Goal: Navigation & Orientation: Find specific page/section

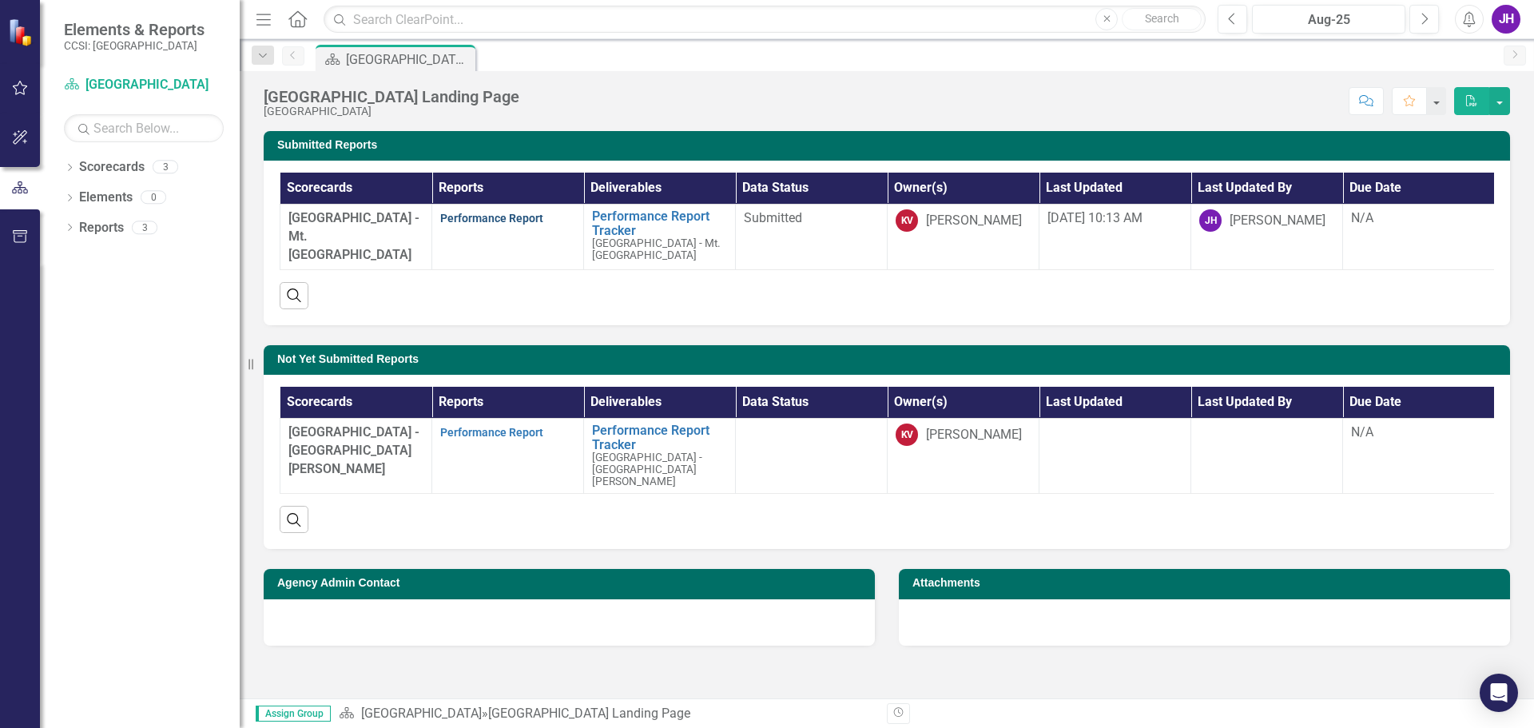
click at [484, 217] on link "Performance Report" at bounding box center [491, 218] width 103 height 13
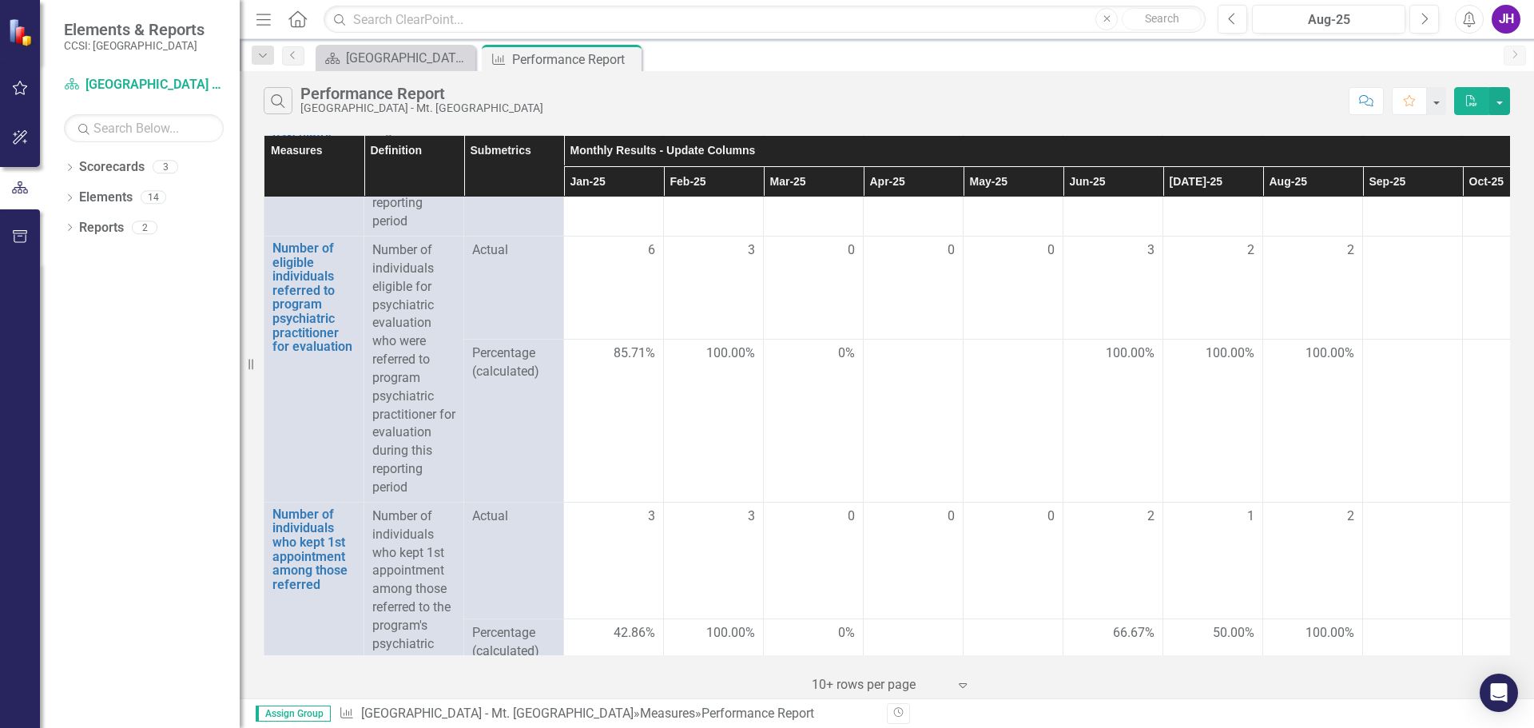
scroll to position [1518, 0]
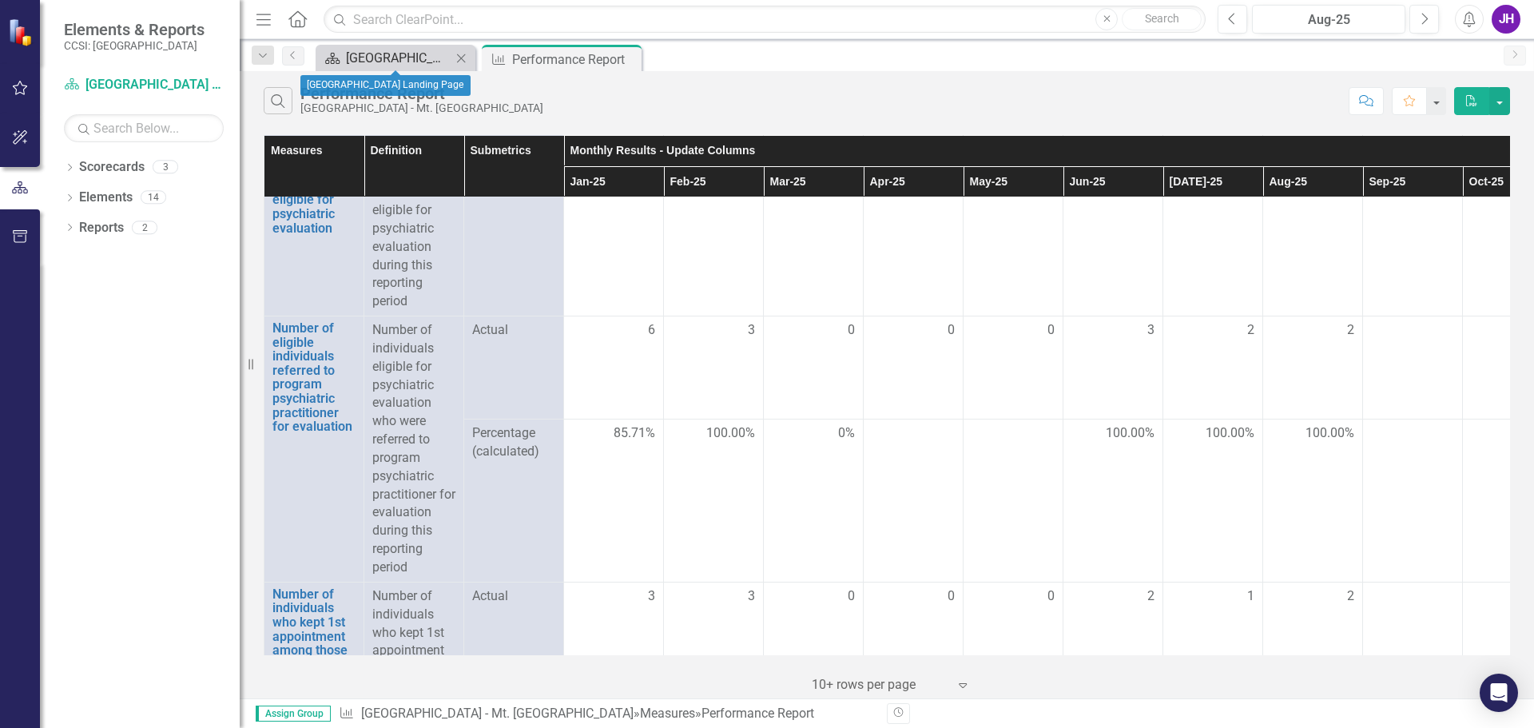
click at [391, 50] on div "[GEOGRAPHIC_DATA] Landing Page" at bounding box center [398, 58] width 105 height 20
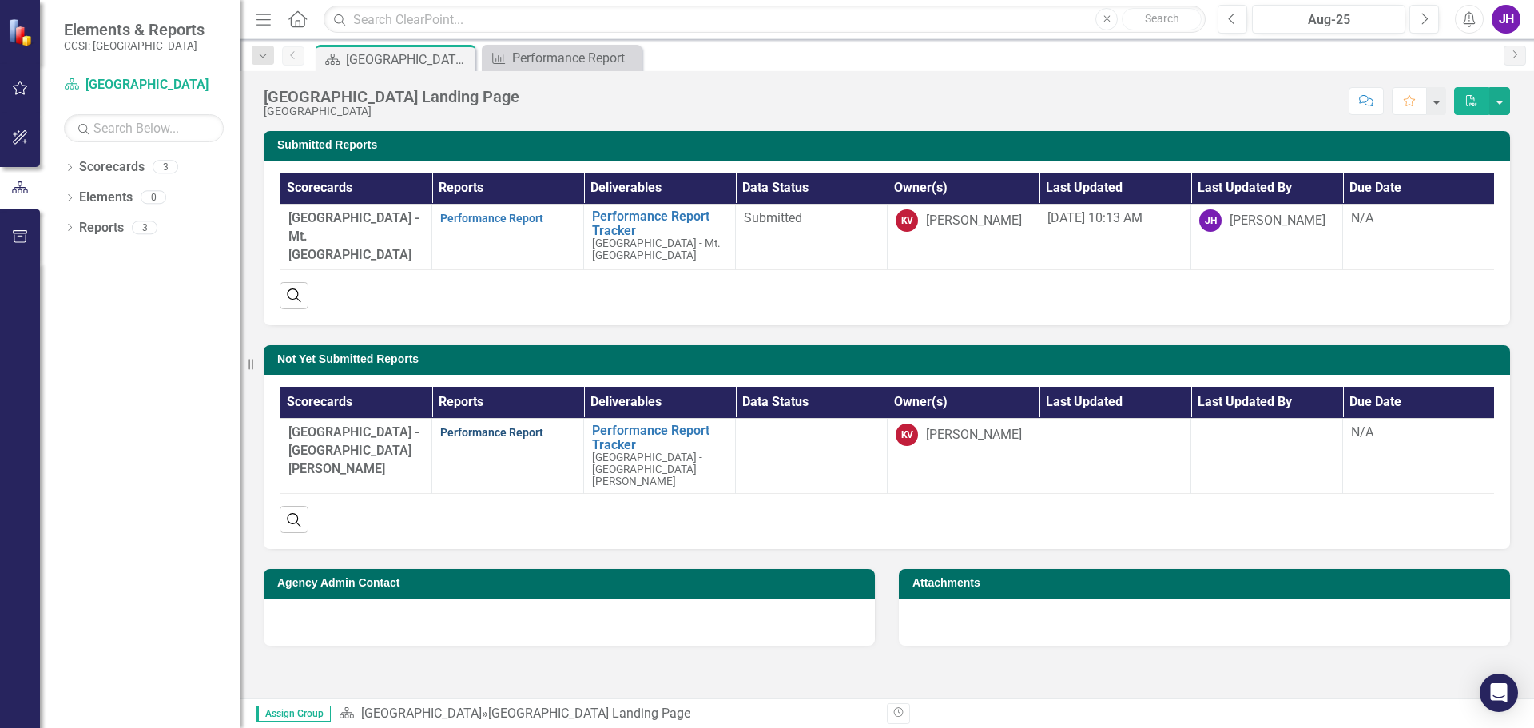
click at [530, 439] on link "Performance Report" at bounding box center [491, 432] width 103 height 13
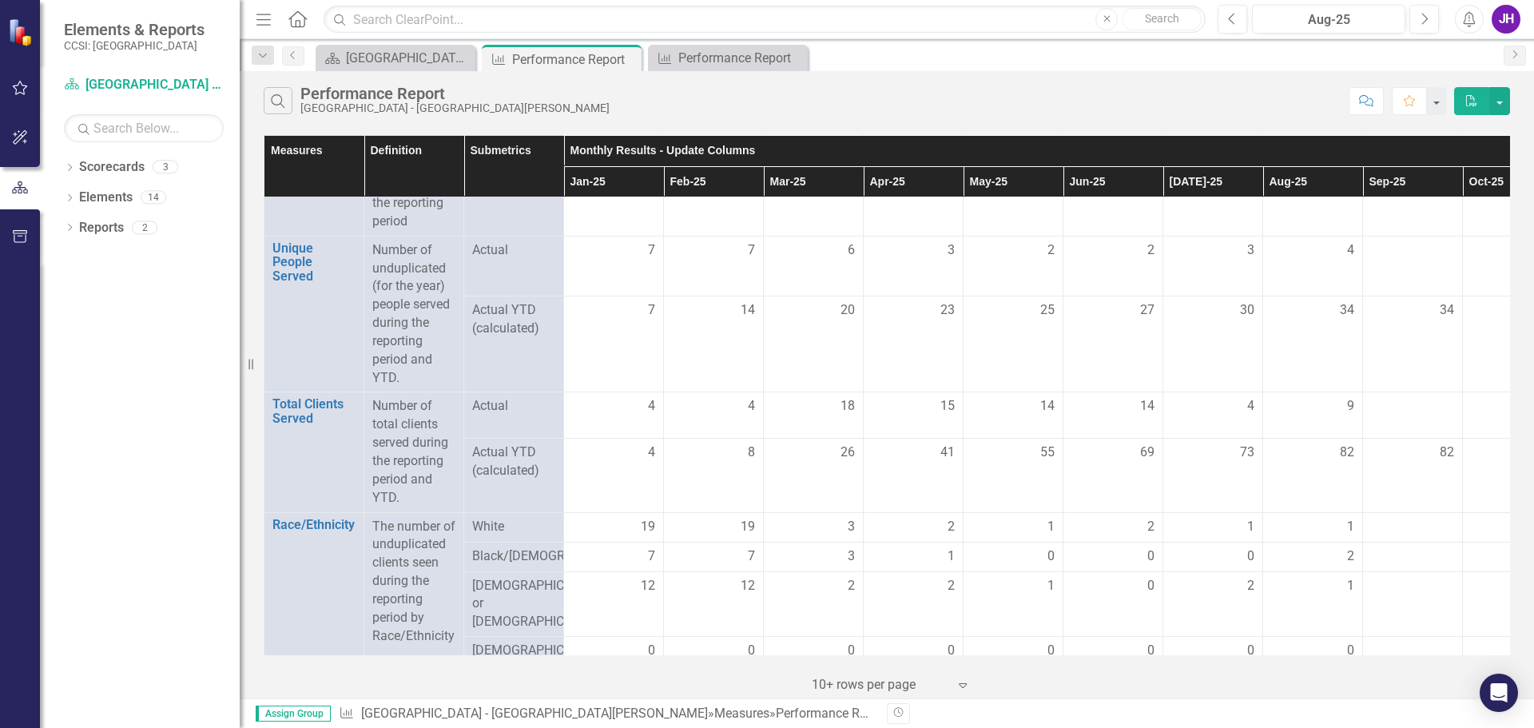
scroll to position [320, 0]
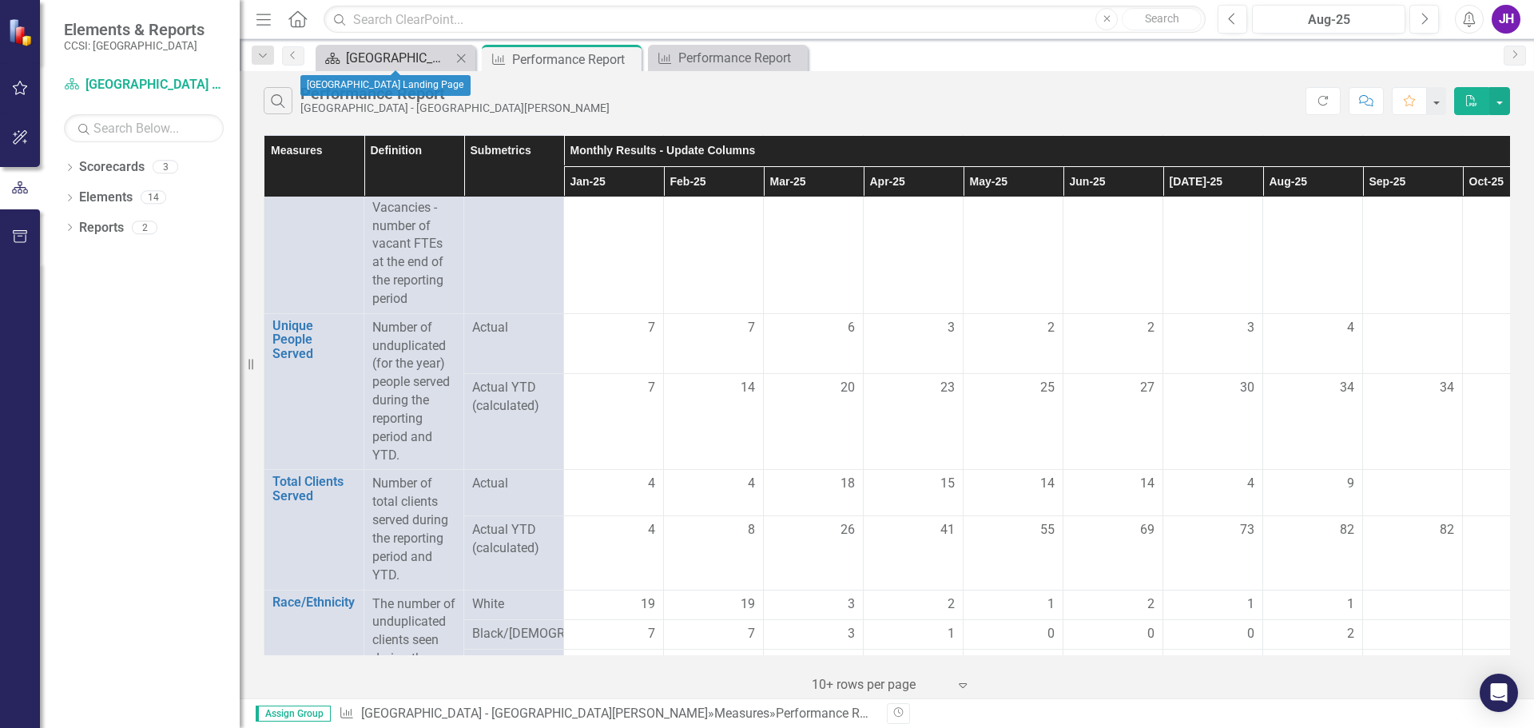
click at [366, 63] on div "[GEOGRAPHIC_DATA] Landing Page" at bounding box center [398, 58] width 105 height 20
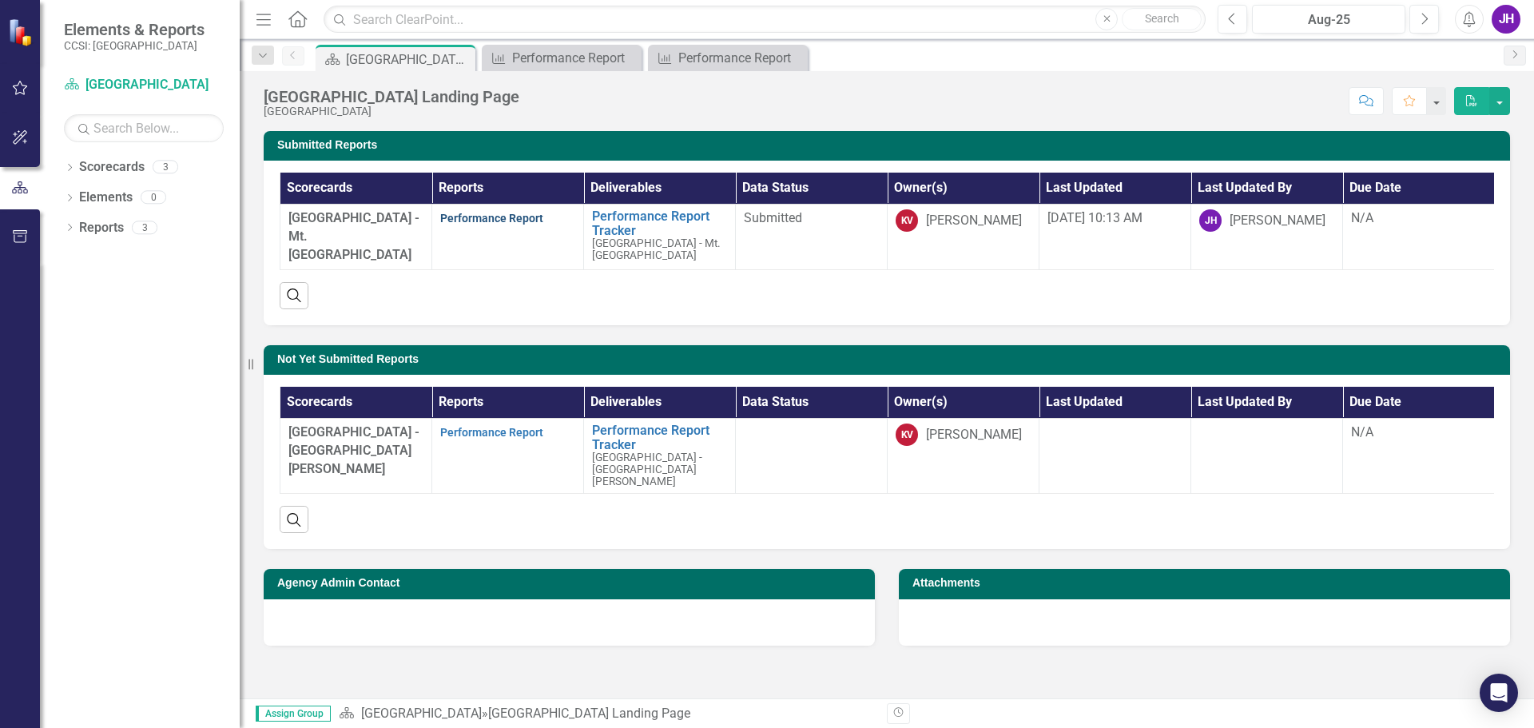
click at [481, 218] on link "Performance Report" at bounding box center [491, 218] width 103 height 13
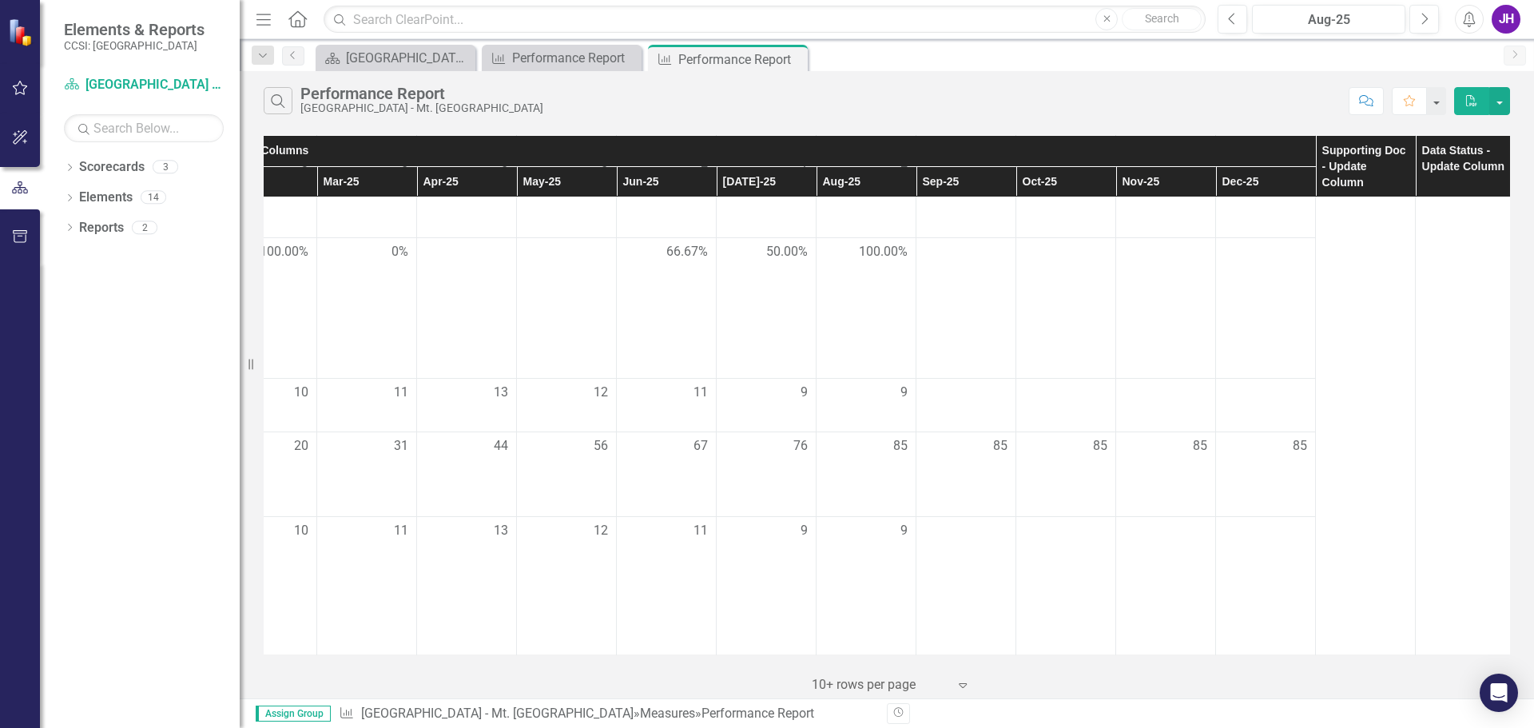
scroll to position [2603, 464]
click at [412, 61] on div "[GEOGRAPHIC_DATA] Landing Page" at bounding box center [398, 58] width 105 height 20
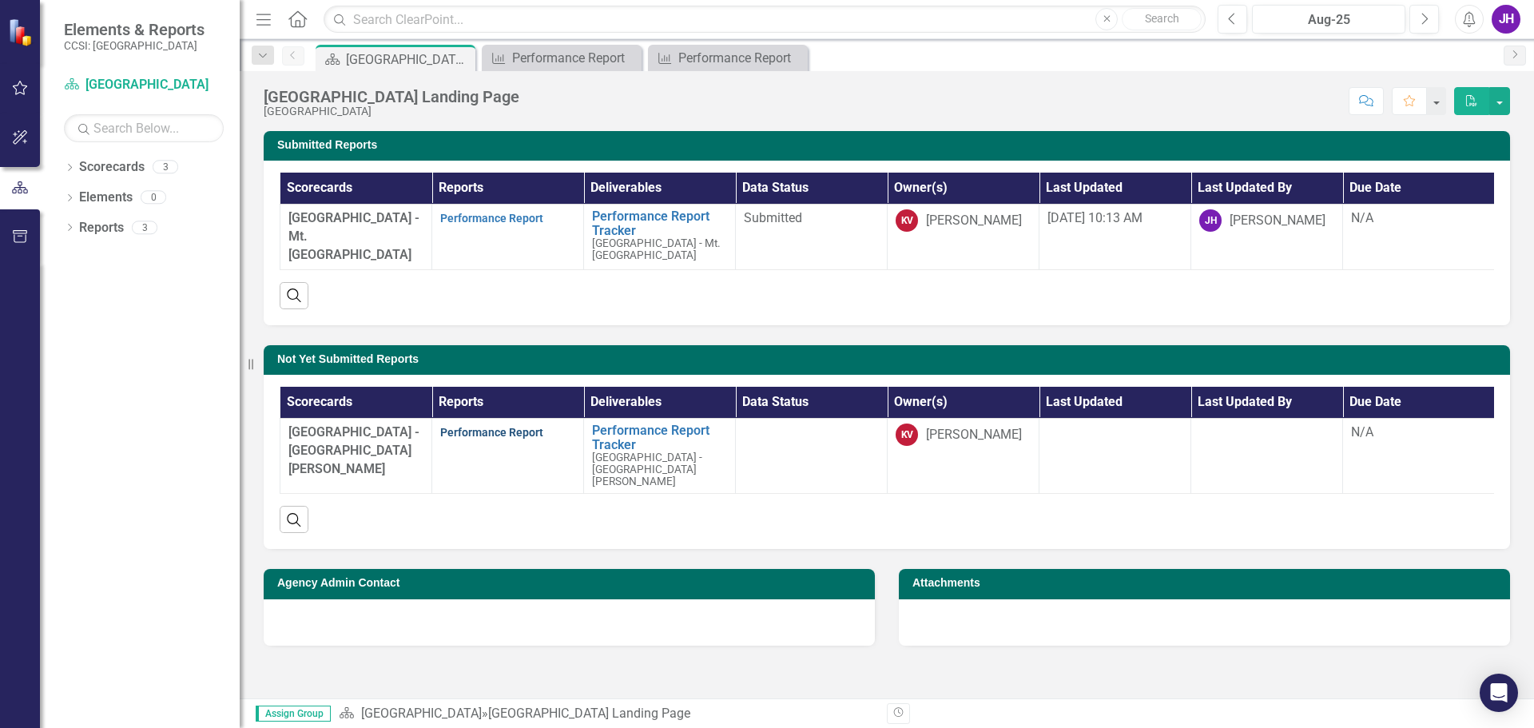
click at [489, 439] on link "Performance Report" at bounding box center [491, 432] width 103 height 13
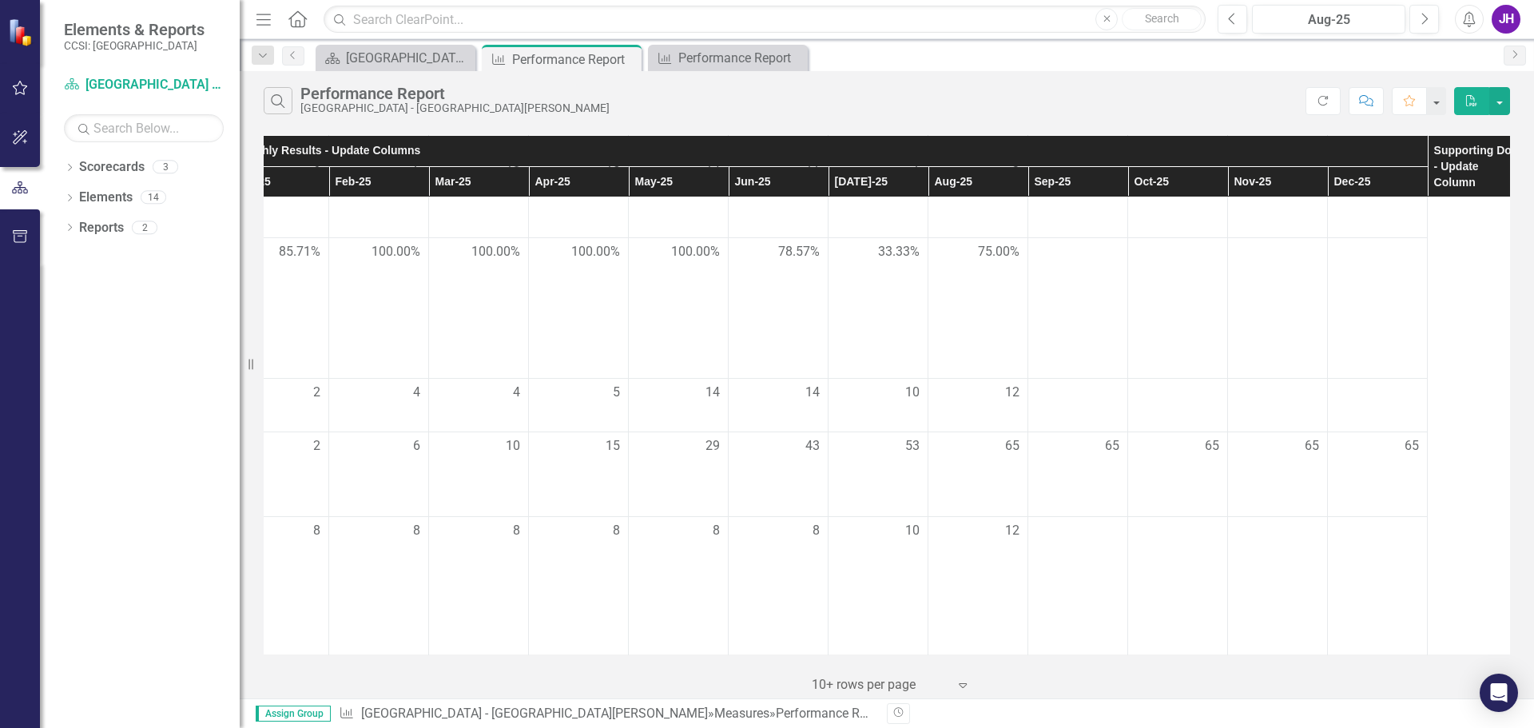
scroll to position [2603, 336]
click at [404, 67] on div "[GEOGRAPHIC_DATA] Landing Page" at bounding box center [398, 58] width 105 height 20
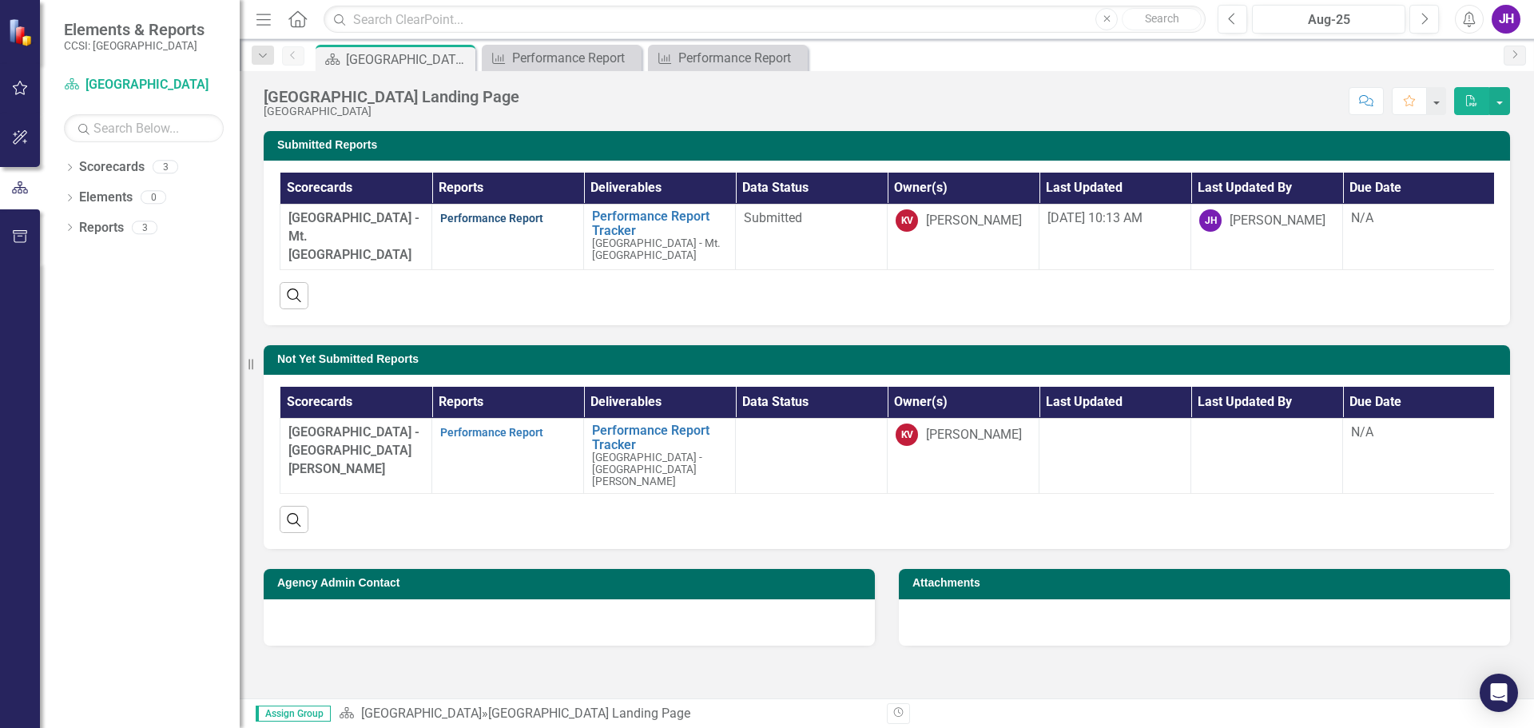
click at [500, 215] on link "Performance Report" at bounding box center [491, 218] width 103 height 13
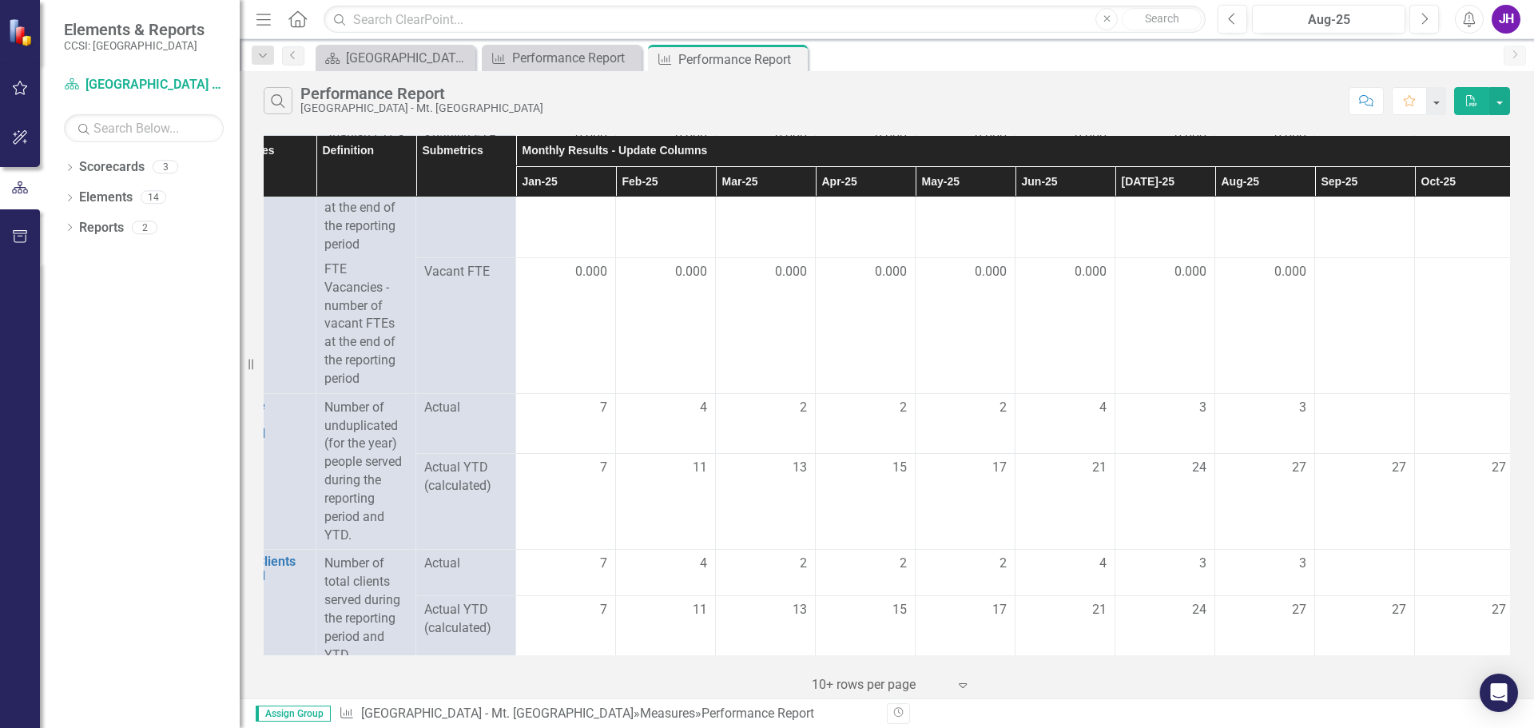
scroll to position [240, 0]
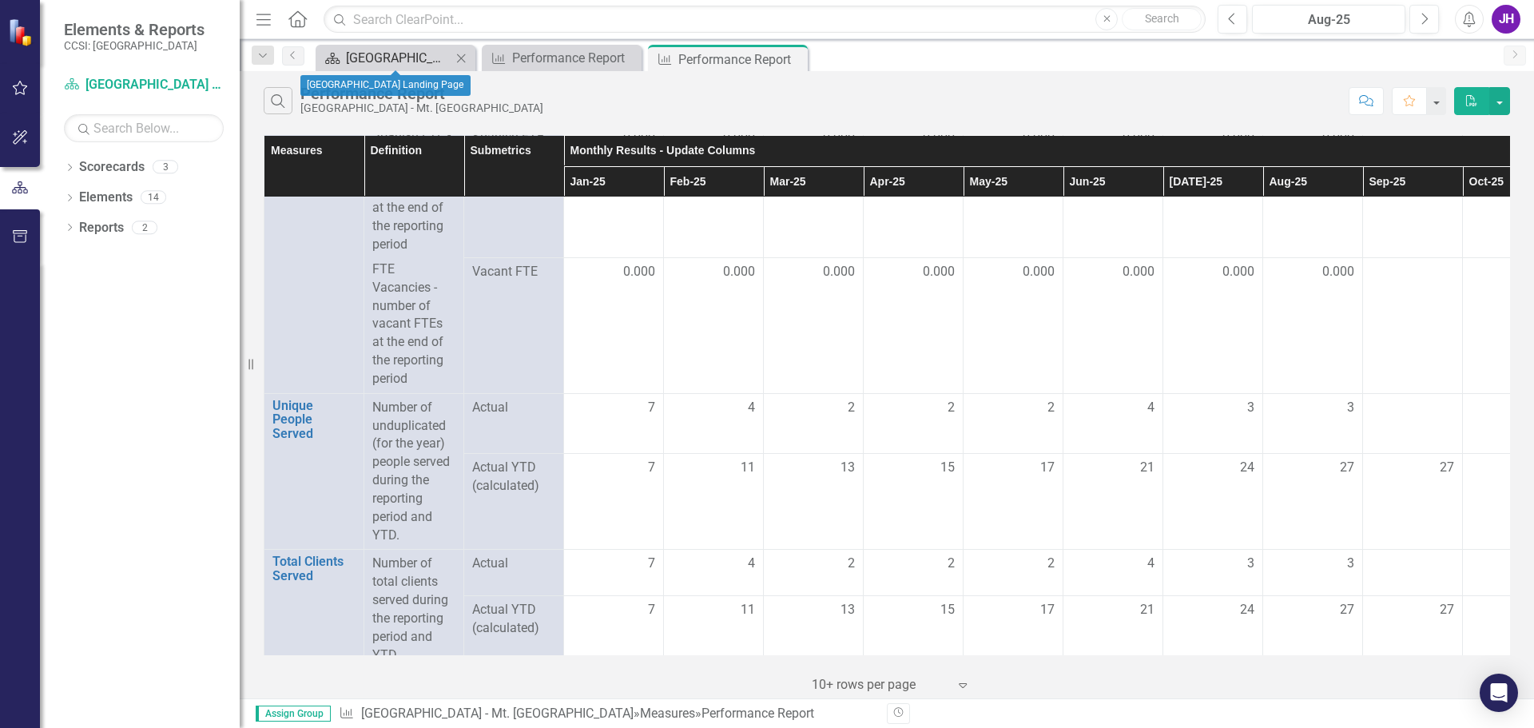
click at [358, 57] on div "[GEOGRAPHIC_DATA] Landing Page" at bounding box center [398, 58] width 105 height 20
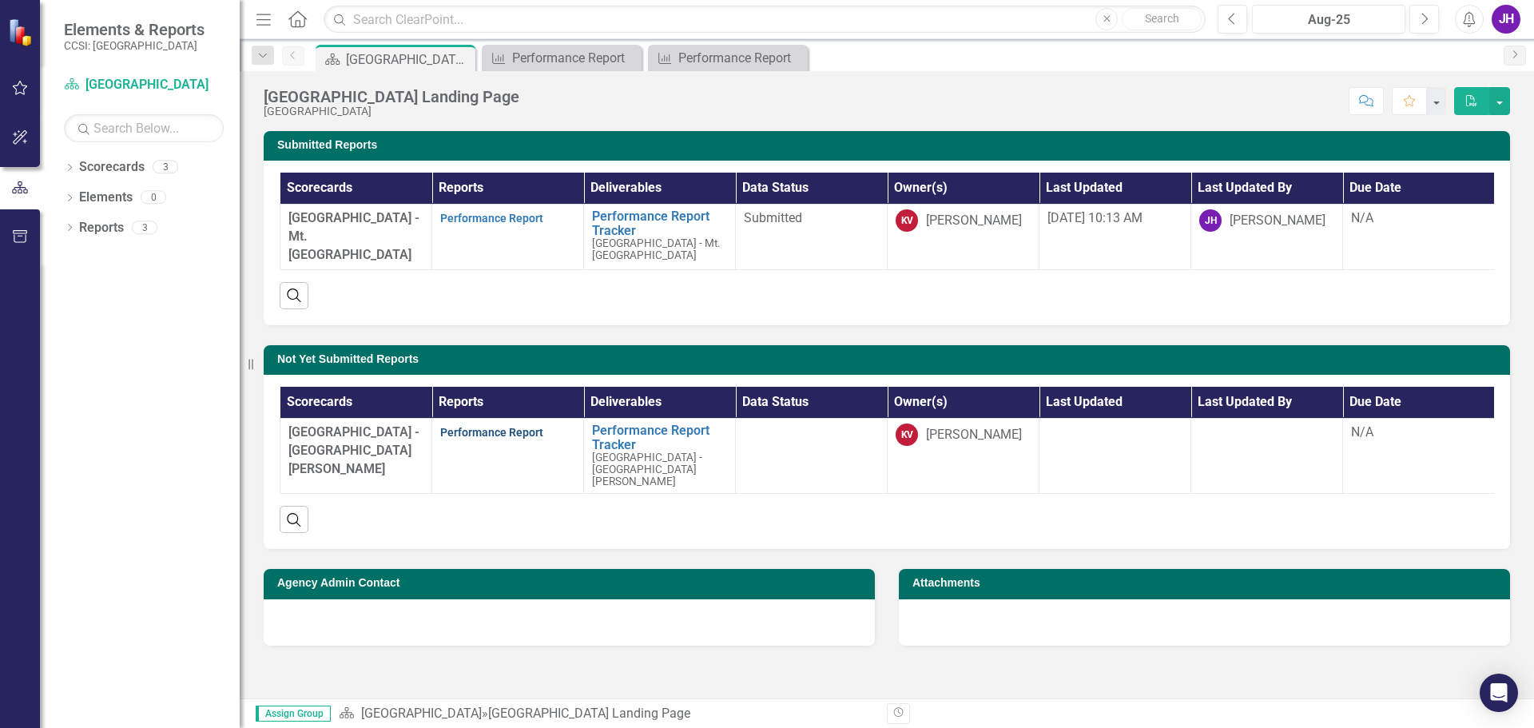
click at [483, 439] on link "Performance Report" at bounding box center [491, 432] width 103 height 13
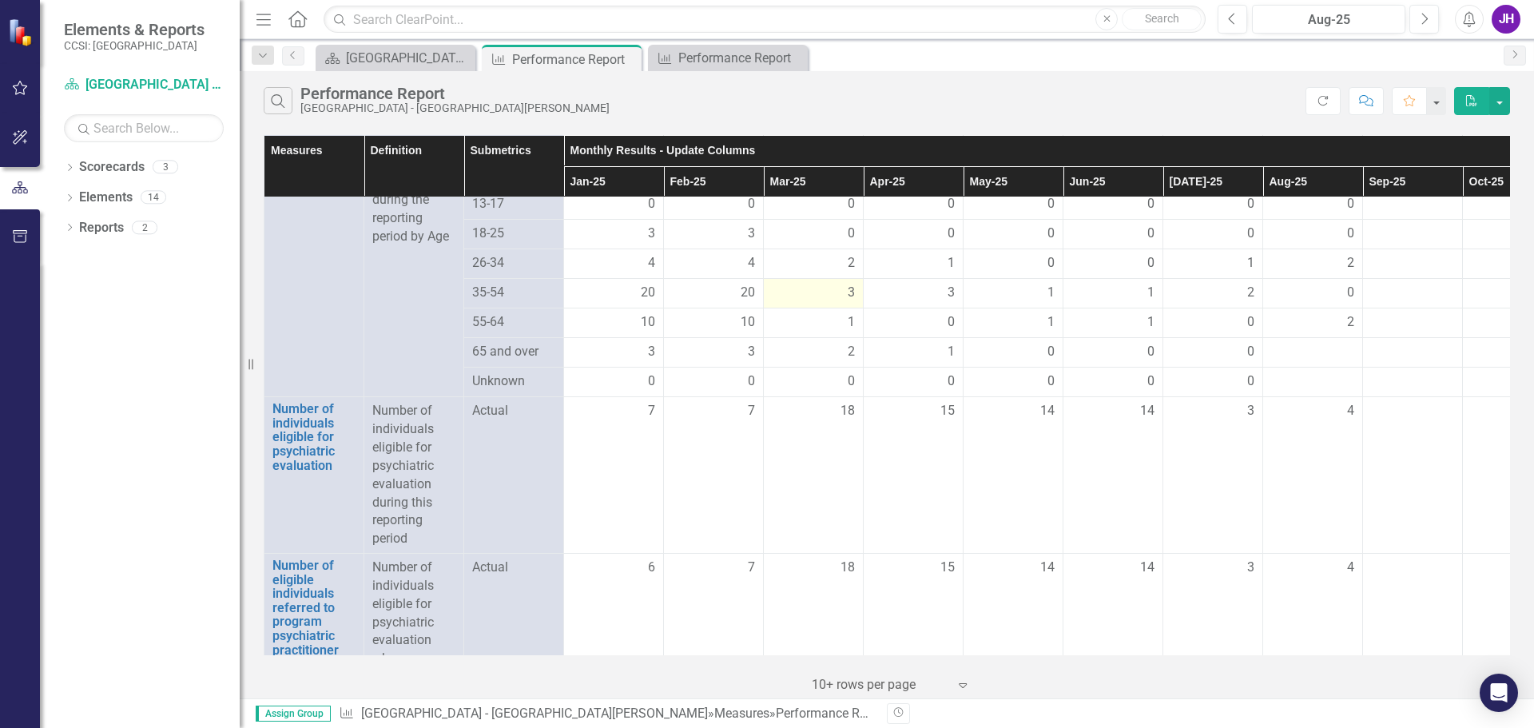
scroll to position [1278, 0]
click at [406, 61] on div "[GEOGRAPHIC_DATA] Landing Page" at bounding box center [398, 58] width 105 height 20
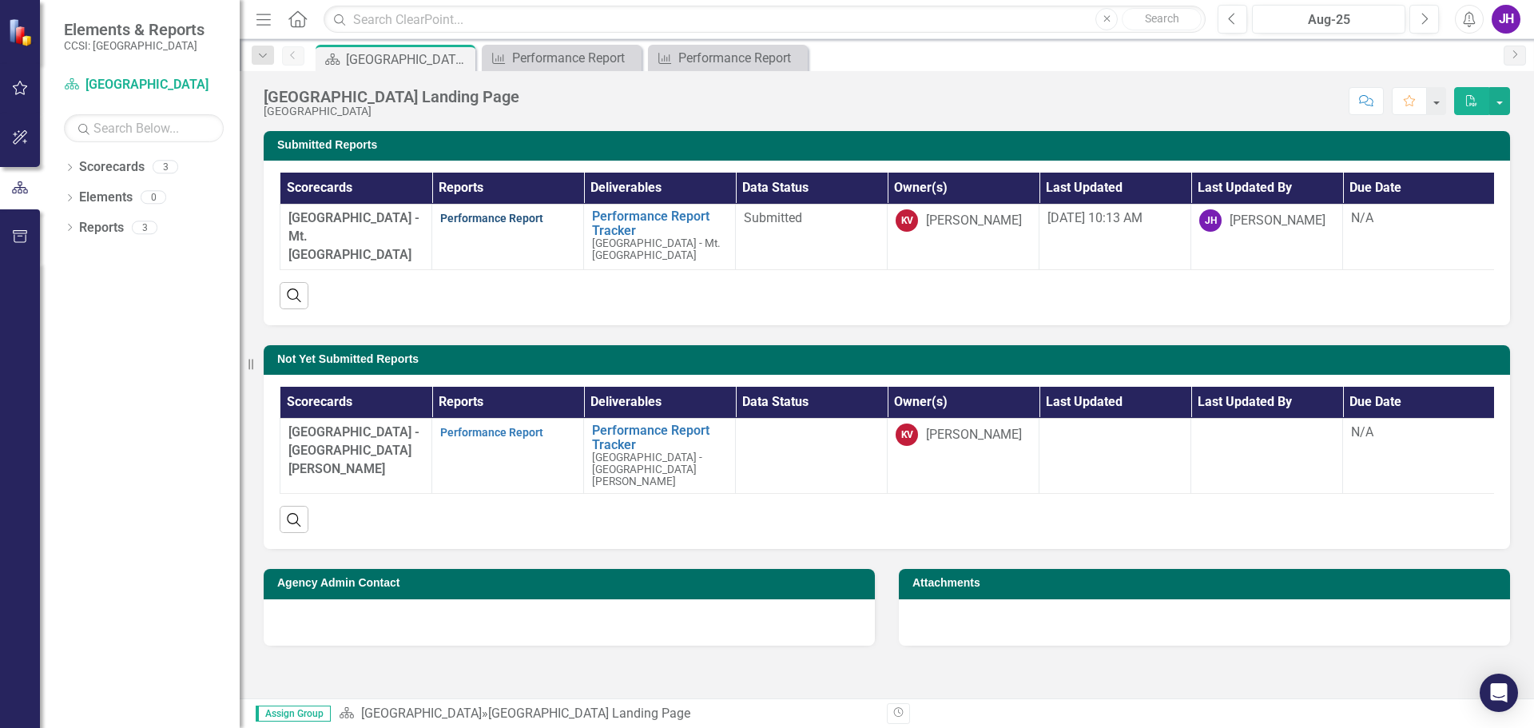
click at [492, 220] on link "Performance Report" at bounding box center [491, 218] width 103 height 13
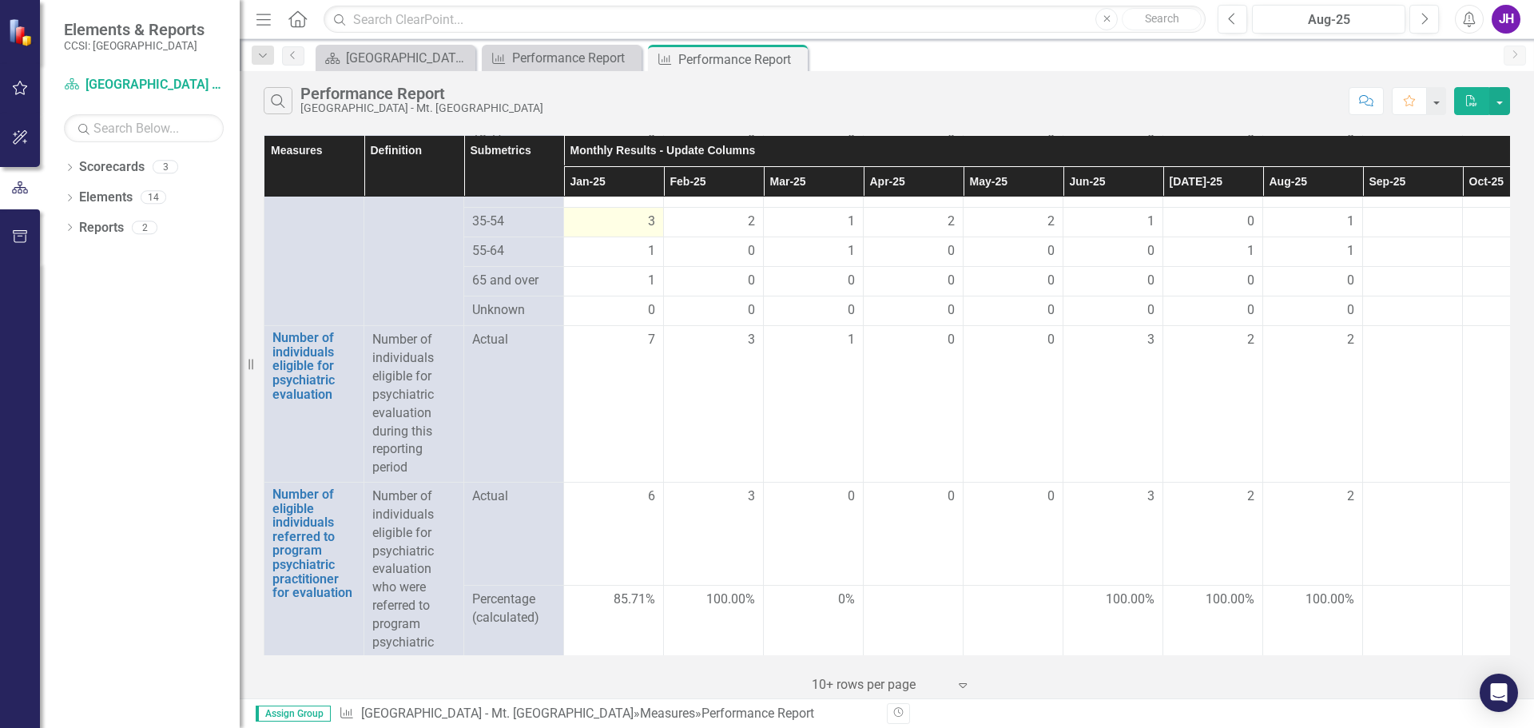
scroll to position [1358, 0]
